Goal: Information Seeking & Learning: Learn about a topic

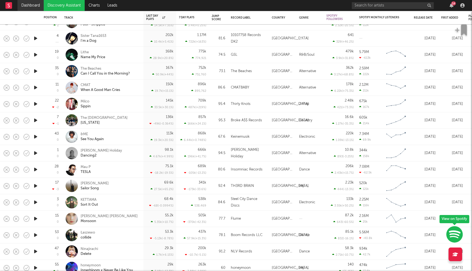
click at [28, 4] on link "Dashboard" at bounding box center [30, 5] width 26 height 11
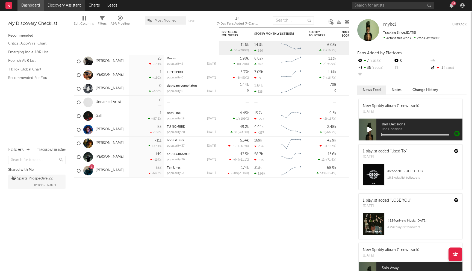
click at [71, 5] on link "Discovery Assistant" at bounding box center [64, 5] width 41 height 11
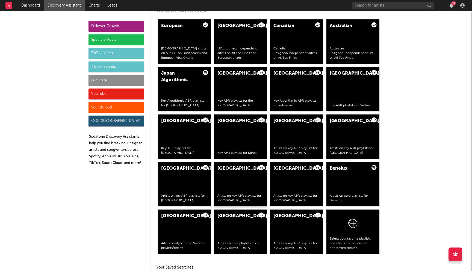
scroll to position [971, 0]
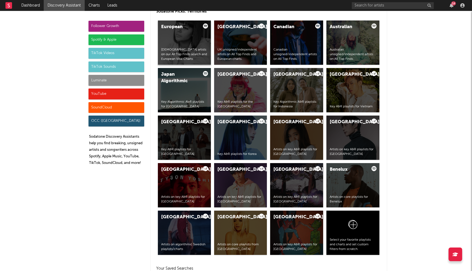
click at [179, 45] on div "European European artists on our All Top Finds search and European Viral Charts." at bounding box center [184, 42] width 53 height 44
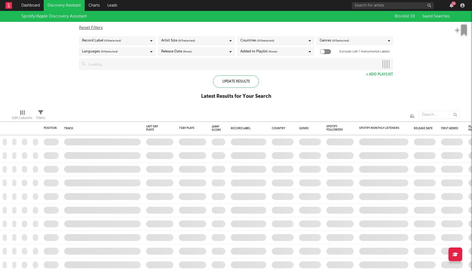
checkbox input "true"
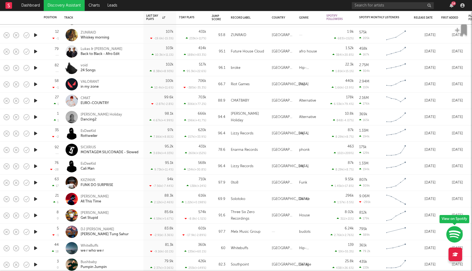
click at [66, 7] on link "Discovery Assistant" at bounding box center [64, 5] width 41 height 11
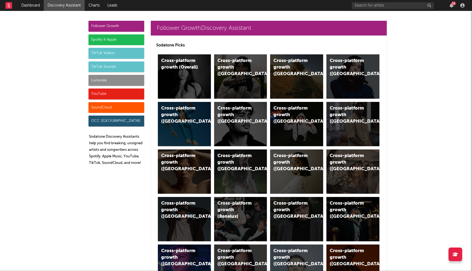
click at [112, 45] on div "Spotify & Apple" at bounding box center [116, 39] width 56 height 11
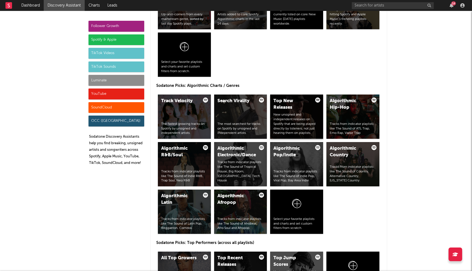
scroll to position [641, 0]
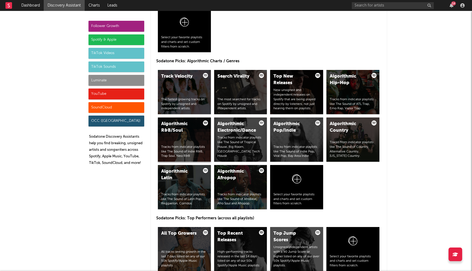
click at [196, 132] on div "Algorithmic R&B/Soul" at bounding box center [179, 127] width 37 height 13
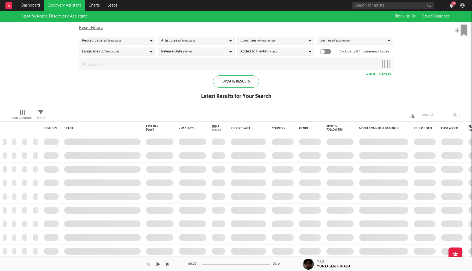
checkbox input "true"
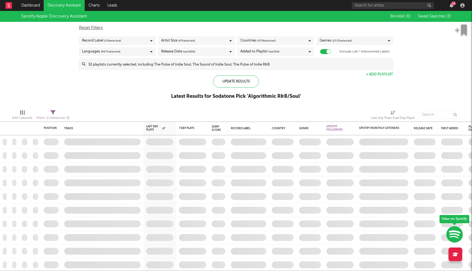
click at [269, 53] on span "(last 30 d)" at bounding box center [273, 51] width 11 height 7
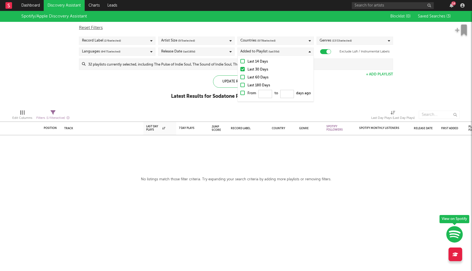
click at [260, 78] on div "Last 60 Days" at bounding box center [278, 77] width 63 height 7
click at [240, 78] on input "Last 60 Days" at bounding box center [240, 77] width 0 height 7
click at [180, 84] on div "Spotify/Apple Discovery Assistant Blocklist ( 0 ) Saved Searches ( 3 ) Reset Fi…" at bounding box center [236, 58] width 472 height 94
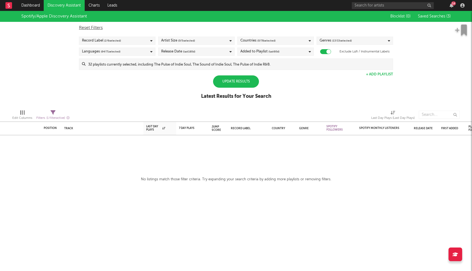
click at [175, 42] on div "Artist Size ( 0 / 5 selected)" at bounding box center [178, 40] width 34 height 7
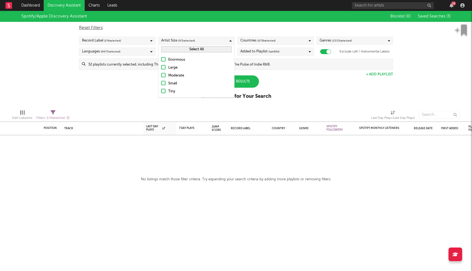
click at [176, 76] on div "Moderate" at bounding box center [199, 75] width 63 height 7
click at [161, 76] on input "Moderate" at bounding box center [161, 75] width 0 height 7
click at [171, 88] on div "Enormous Large Moderate Small Tiny" at bounding box center [196, 76] width 76 height 44
click at [173, 83] on div "Small" at bounding box center [199, 83] width 63 height 7
click at [161, 83] on input "Small" at bounding box center [161, 83] width 0 height 7
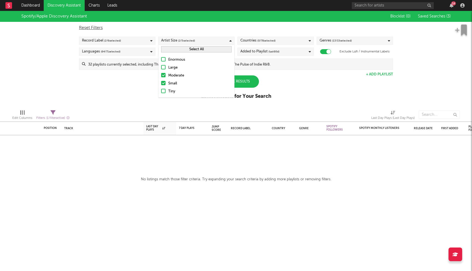
click at [169, 94] on div "Tiny" at bounding box center [199, 91] width 63 height 7
click at [161, 94] on input "Tiny" at bounding box center [161, 91] width 0 height 7
click at [100, 94] on div "Spotify/Apple Discovery Assistant Blocklist ( 0 ) Saved Searches ( 3 ) Reset Fi…" at bounding box center [236, 58] width 472 height 94
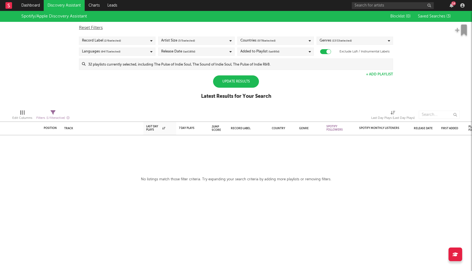
click at [285, 41] on div "Countries ( 0 / 78 selected)" at bounding box center [275, 41] width 76 height 8
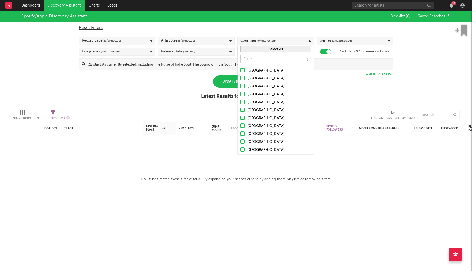
click at [272, 47] on button "Select All" at bounding box center [275, 49] width 70 height 6
click at [132, 97] on div "Spotify/Apple Discovery Assistant Blocklist ( 0 ) Saved Searches ( 3 ) Reset Fi…" at bounding box center [236, 58] width 472 height 94
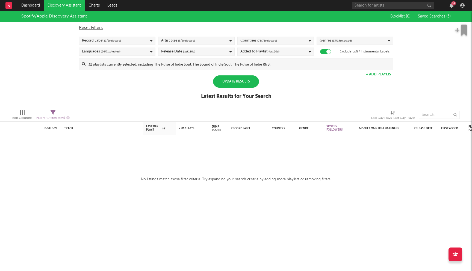
click at [210, 64] on input at bounding box center [238, 64] width 307 height 11
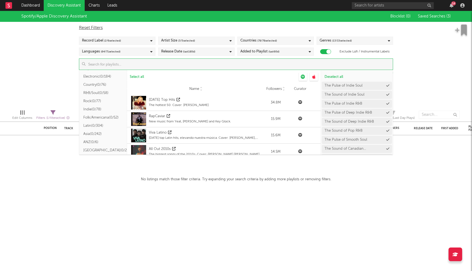
scroll to position [57, 0]
click at [96, 104] on button "R&B/Soul ( 0/58 )" at bounding box center [103, 101] width 48 height 8
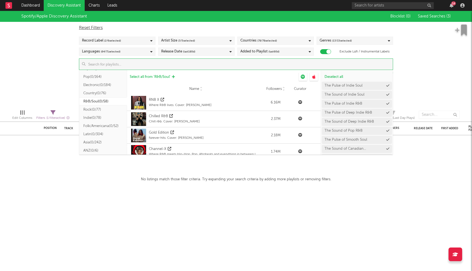
click at [152, 77] on span "Select all from ' R&B/Soul '" at bounding box center [150, 77] width 41 height 4
click at [50, 66] on div "Spotify/Apple Discovery Assistant Blocklist ( 0 ) Saved Searches ( 3 ) Reset Fi…" at bounding box center [236, 58] width 472 height 94
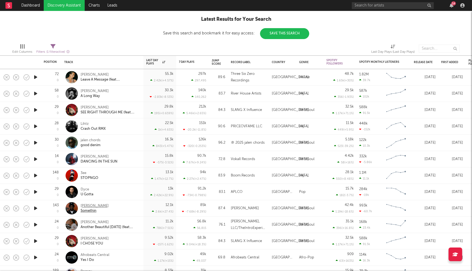
click at [93, 203] on div "[PERSON_NAME]" at bounding box center [95, 205] width 28 height 5
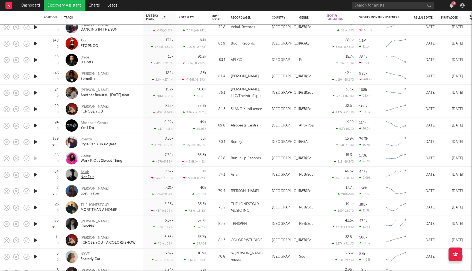
click at [86, 173] on div "Asiah" at bounding box center [87, 172] width 13 height 5
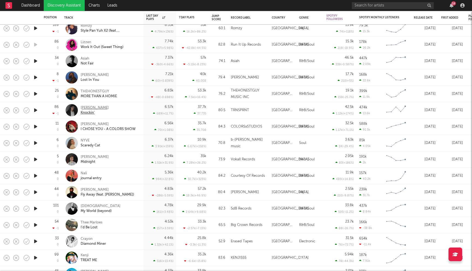
click at [82, 106] on div "[PERSON_NAME]" at bounding box center [95, 107] width 28 height 5
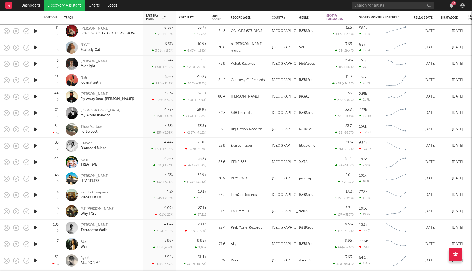
click at [83, 160] on div "Kenji" at bounding box center [89, 159] width 16 height 5
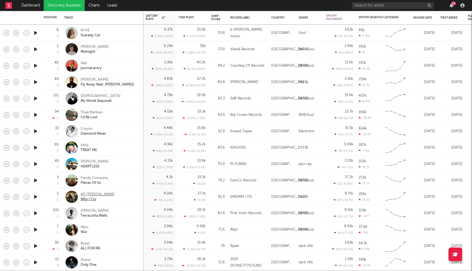
click at [90, 194] on div "MT [PERSON_NAME]" at bounding box center [98, 194] width 34 height 5
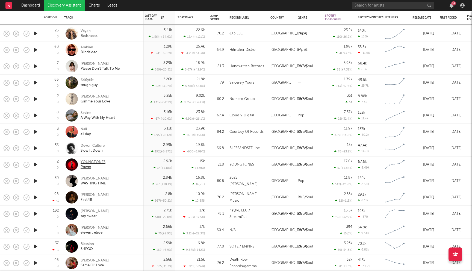
click at [94, 161] on div "YOUNGTONES" at bounding box center [93, 162] width 25 height 5
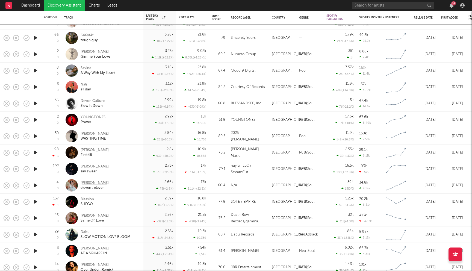
click at [91, 182] on div "[PERSON_NAME]" at bounding box center [95, 182] width 28 height 5
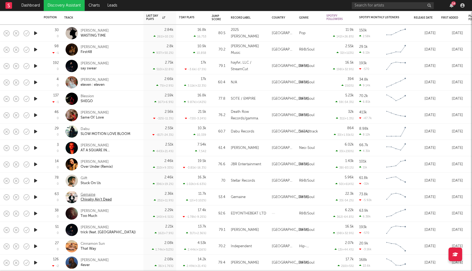
click at [85, 194] on div "Gemaine" at bounding box center [96, 194] width 31 height 5
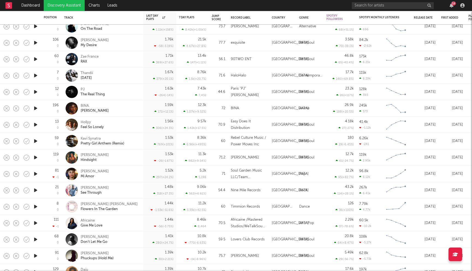
click at [131, 128] on div "Hollyy Feel So Lonely" at bounding box center [110, 125] width 59 height 10
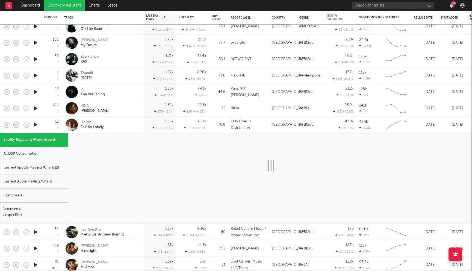
select select "1w"
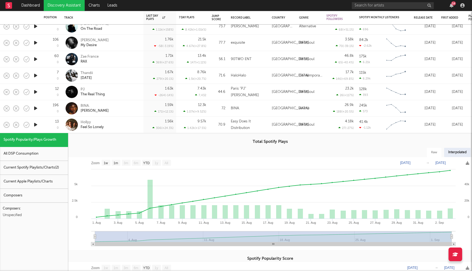
click at [120, 120] on div "Hollyy Feel So Lonely" at bounding box center [110, 125] width 59 height 10
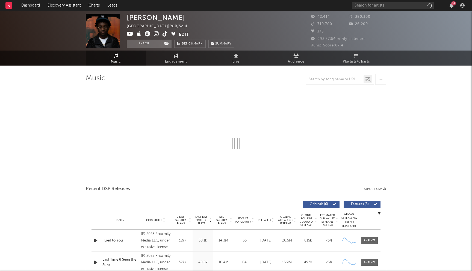
select select "1w"
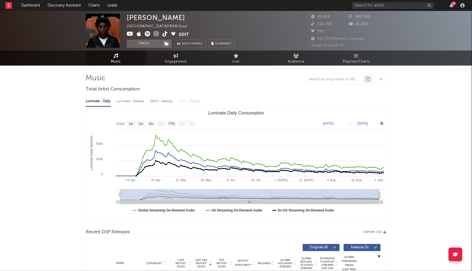
scroll to position [201, 0]
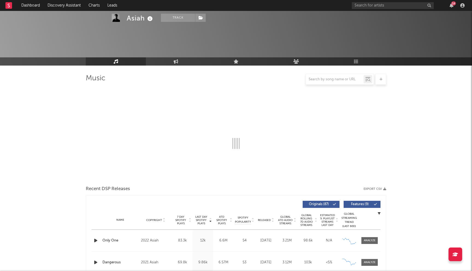
select select "6m"
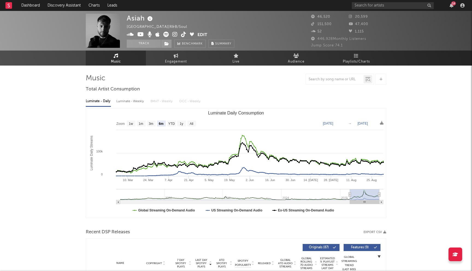
click at [173, 34] on icon at bounding box center [174, 34] width 5 height 5
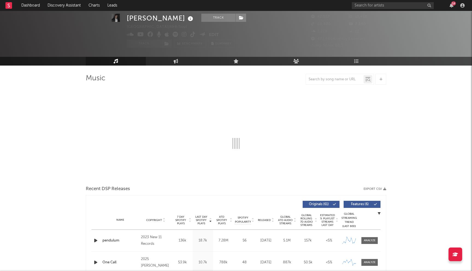
select select "6m"
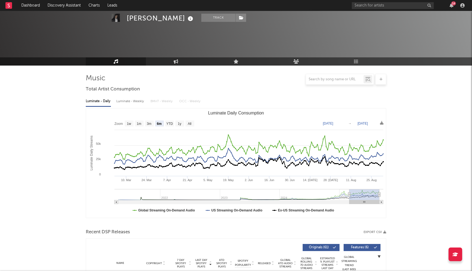
scroll to position [129, 0]
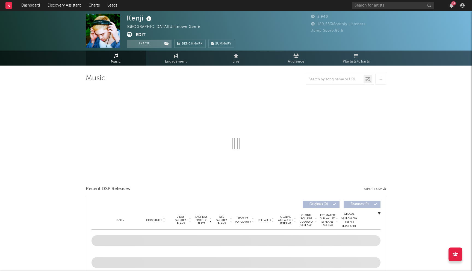
select select "6m"
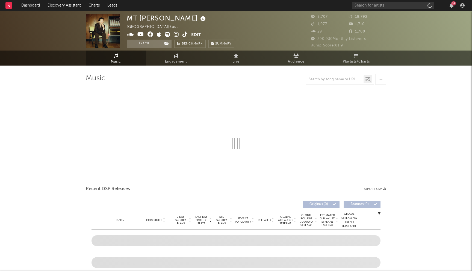
select select "6m"
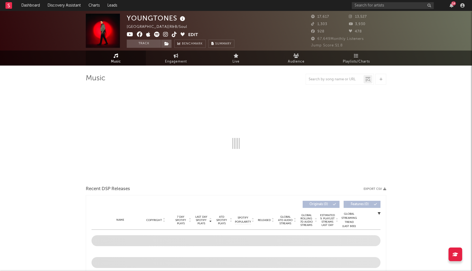
select select "6m"
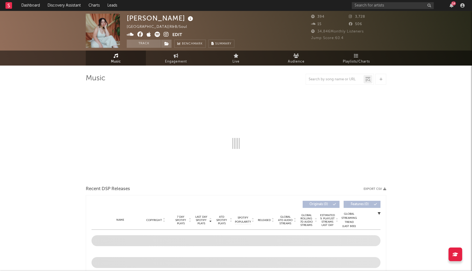
select select "1w"
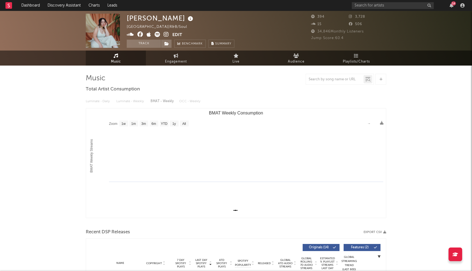
click at [141, 34] on icon at bounding box center [140, 34] width 6 height 5
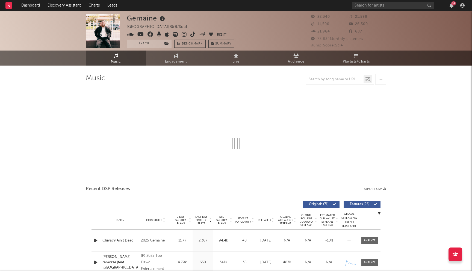
select select "6m"
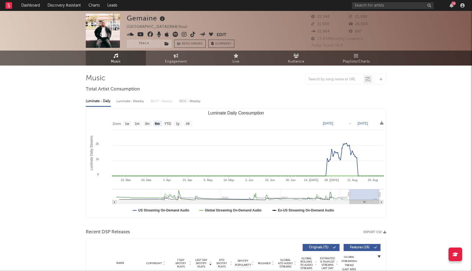
click at [149, 34] on icon at bounding box center [150, 34] width 6 height 5
click at [184, 35] on icon at bounding box center [184, 34] width 5 height 5
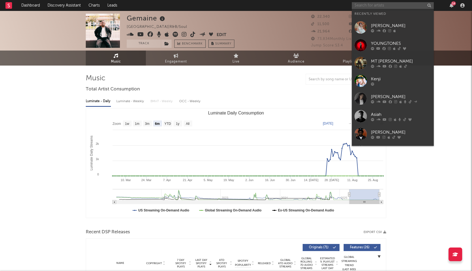
click at [367, 6] on input "text" at bounding box center [393, 5] width 82 height 7
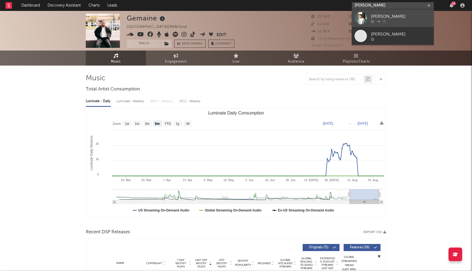
type input "[PERSON_NAME]"
click at [399, 11] on link "[PERSON_NAME]" at bounding box center [393, 18] width 82 height 18
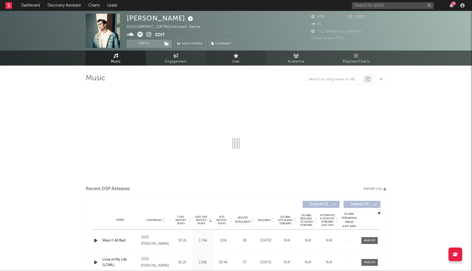
select select "1w"
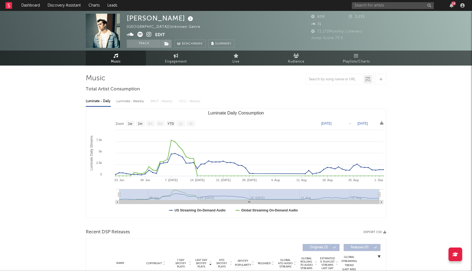
click at [148, 35] on icon at bounding box center [148, 34] width 5 height 5
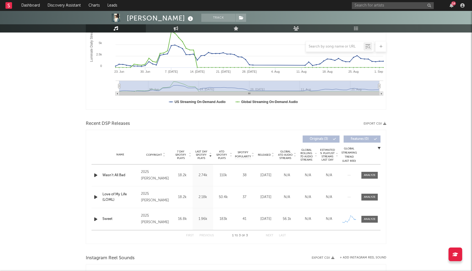
scroll to position [155, 0]
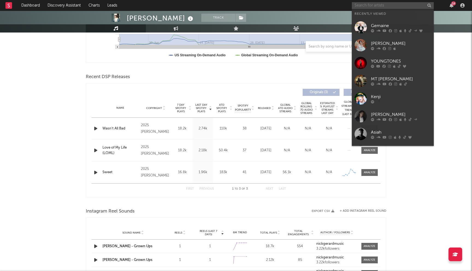
click at [380, 8] on input "text" at bounding box center [393, 5] width 82 height 7
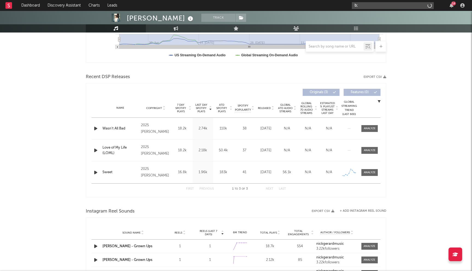
type input "b"
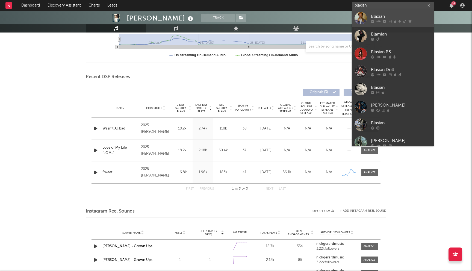
type input "blaxian"
click at [392, 14] on div "Blaxian" at bounding box center [401, 16] width 60 height 7
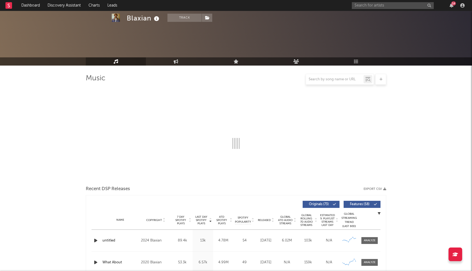
scroll to position [115, 0]
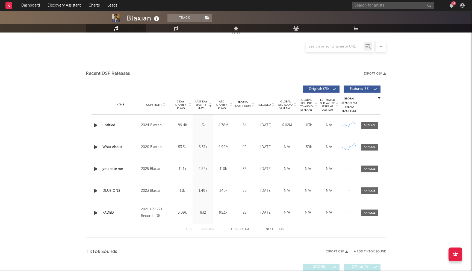
select select "6m"
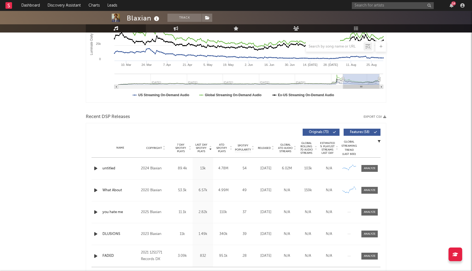
scroll to position [158, 0]
